Goal: Transaction & Acquisition: Purchase product/service

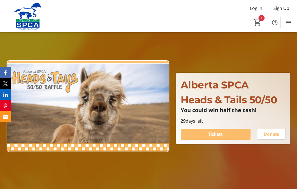
scroll to position [25, 0]
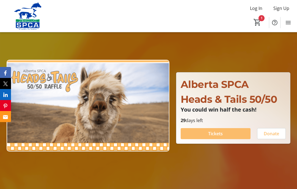
click at [223, 140] on span at bounding box center [216, 133] width 70 height 13
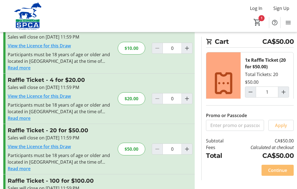
type input "1"
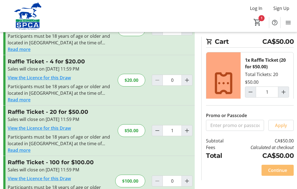
scroll to position [42, 0]
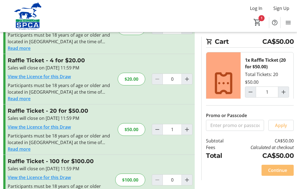
click at [276, 174] on span "Continue" at bounding box center [278, 170] width 19 height 7
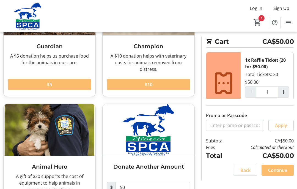
scroll to position [91, 0]
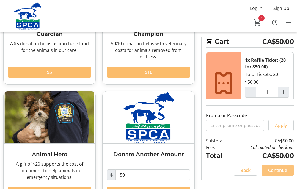
click at [281, 177] on span at bounding box center [278, 170] width 32 height 13
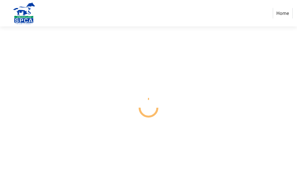
scroll to position [23, 0]
select select "CA"
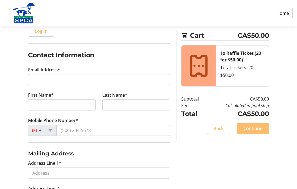
scroll to position [71, 0]
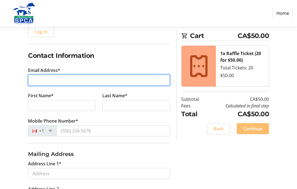
click at [99, 76] on input "Email Address*" at bounding box center [99, 80] width 142 height 11
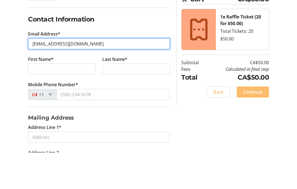
type input "[EMAIL_ADDRESS][DOMAIN_NAME]"
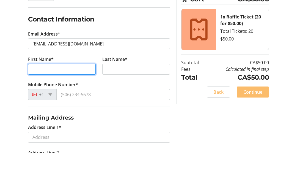
click at [56, 100] on input "First Name*" at bounding box center [62, 105] width 68 height 11
type input "[PERSON_NAME]"
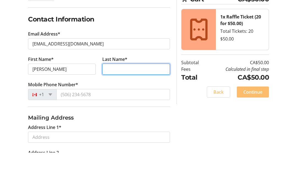
click at [152, 100] on input "Last Name*" at bounding box center [136, 105] width 68 height 11
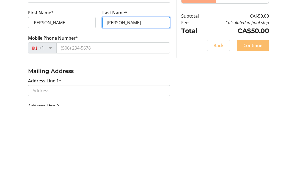
type input "[PERSON_NAME]"
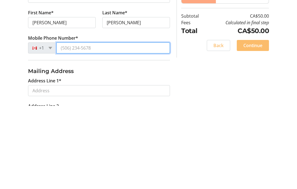
click at [144, 126] on input "Mobile Phone Number*" at bounding box center [113, 131] width 114 height 11
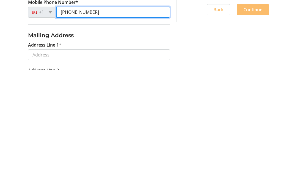
type input "[PHONE_NUMBER]"
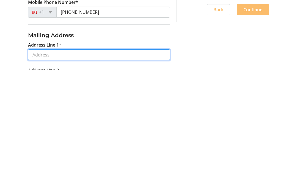
click at [150, 168] on input "Address Line 1*" at bounding box center [99, 173] width 142 height 11
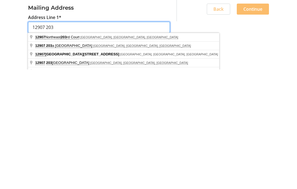
scroll to position [98, 0]
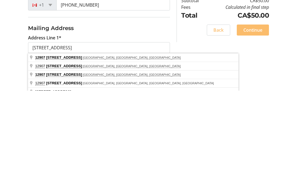
type input "[STREET_ADDRESS]"
type input "[GEOGRAPHIC_DATA]"
select select "AB"
type input "T5S 0E8"
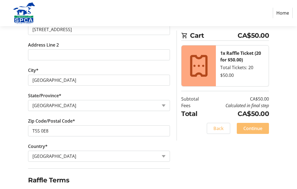
scroll to position [212, 0]
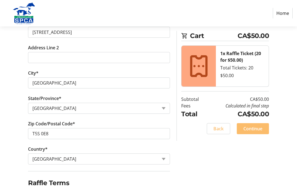
checkbox input "true"
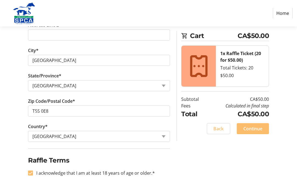
click at [258, 127] on span "Continue" at bounding box center [253, 128] width 19 height 7
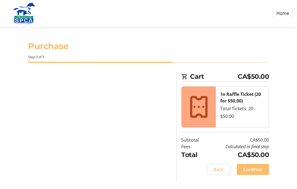
scroll to position [23, 0]
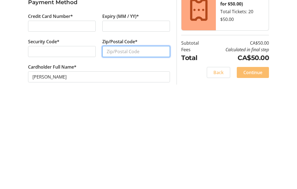
click at [155, 139] on input "Zip/Postal Code*" at bounding box center [136, 144] width 68 height 11
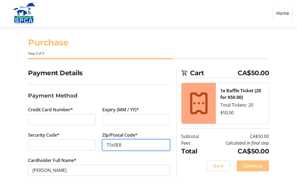
type input "T5s0E8"
click at [256, 163] on span "Continue" at bounding box center [253, 166] width 19 height 7
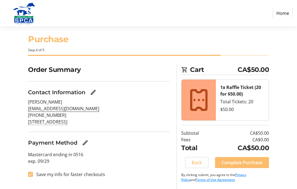
click at [256, 159] on span "Complete Purchase" at bounding box center [242, 162] width 41 height 7
